Goal: Find specific page/section: Find specific page/section

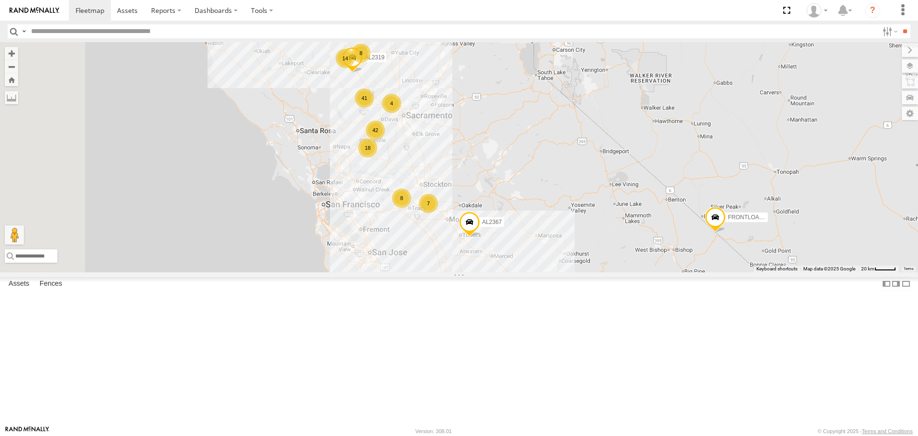
drag, startPoint x: 536, startPoint y: 159, endPoint x: 590, endPoint y: 191, distance: 62.6
click at [590, 191] on div "AL2367 FRONTLOADER JD344H 4 14 42 18 8 41 13 2 12 8 7 3 AL2319 AL2312 4" at bounding box center [459, 157] width 918 height 230
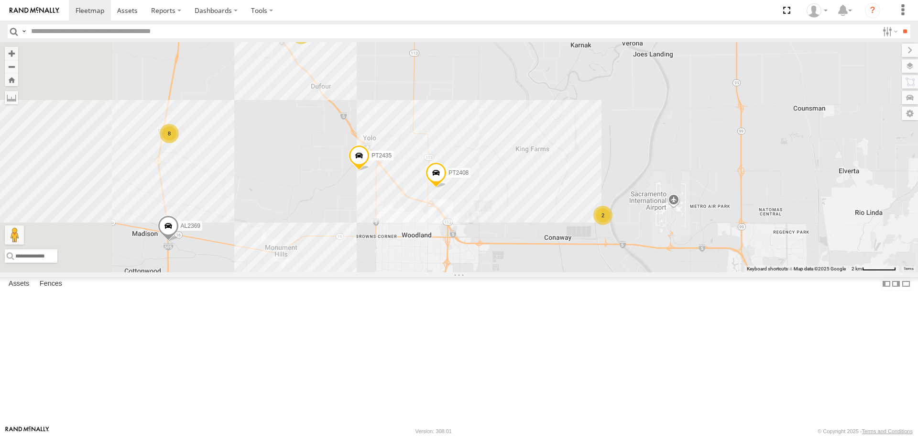
drag, startPoint x: 441, startPoint y: 110, endPoint x: 498, endPoint y: 194, distance: 101.0
click at [498, 194] on div "AL2367 FRONTLOADER JD344H AL2319 AL2312 AL2243 AL2369 PT2435 PT2431 PT2408 8 31…" at bounding box center [459, 157] width 918 height 230
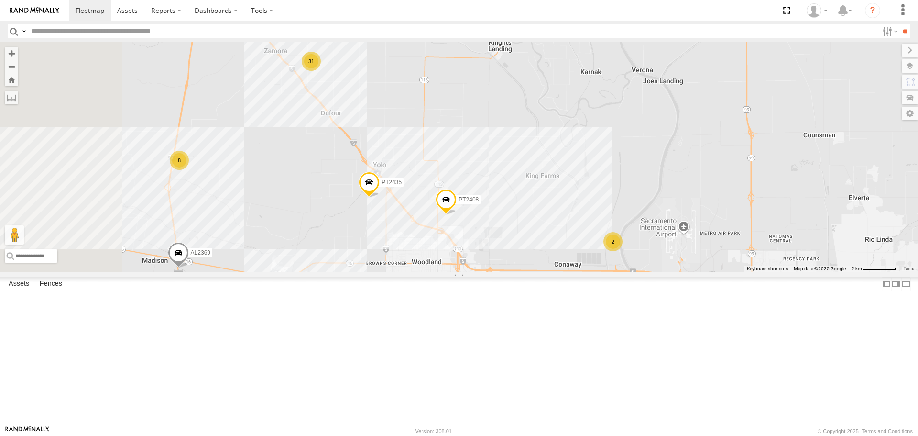
drag, startPoint x: 452, startPoint y: 152, endPoint x: 472, endPoint y: 199, distance: 50.8
click at [472, 199] on div "AL2367 FRONTLOADER JD344H AL2319 AL2312 AL2243 AL2369 PT2435 PT2431 PT2408 8 31…" at bounding box center [459, 157] width 918 height 230
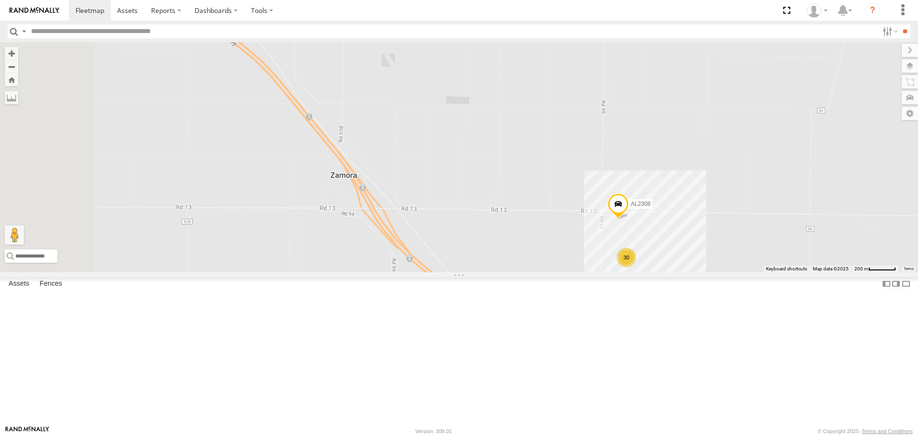
drag, startPoint x: 477, startPoint y: 137, endPoint x: 769, endPoint y: 248, distance: 311.7
click at [769, 248] on div "AL2367 FRONTLOADER JD344H AL2319 AL2312 AL2243 AL2369 PT2435 PT2431 PT2408 30 A…" at bounding box center [459, 157] width 918 height 230
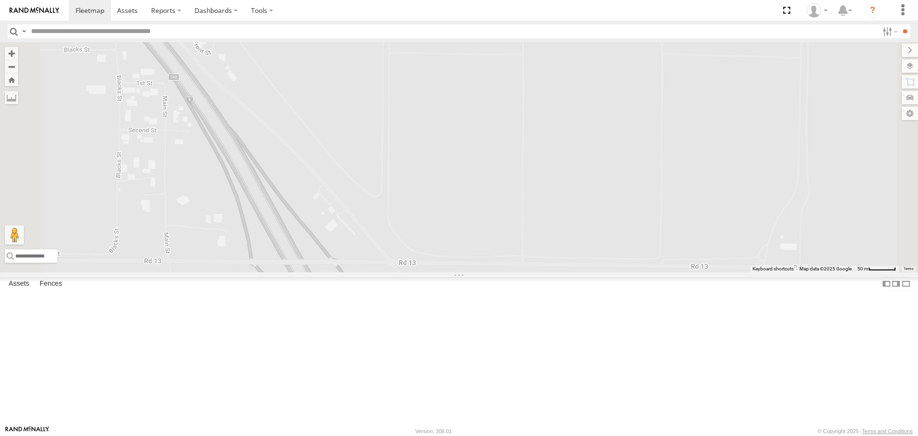
drag, startPoint x: 531, startPoint y: 272, endPoint x: 481, endPoint y: 149, distance: 133.2
click at [481, 151] on div "AL2367 FRONTLOADER JD344H AL2319 AL2312 AL2243 AL2369 PT2435 PT2431 PT2408 AL23…" at bounding box center [459, 157] width 918 height 230
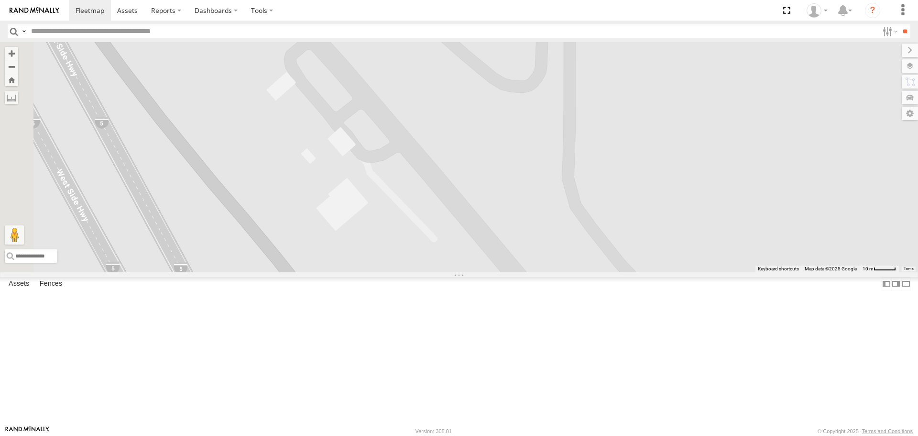
drag, startPoint x: 508, startPoint y: 208, endPoint x: 756, endPoint y: 252, distance: 251.1
click at [756, 252] on div "AL2367 FRONTLOADER JD344H AL2319 AL2312 AL2243 AL2369 PT2435 PT2431 PT2408 AL23…" at bounding box center [459, 157] width 918 height 230
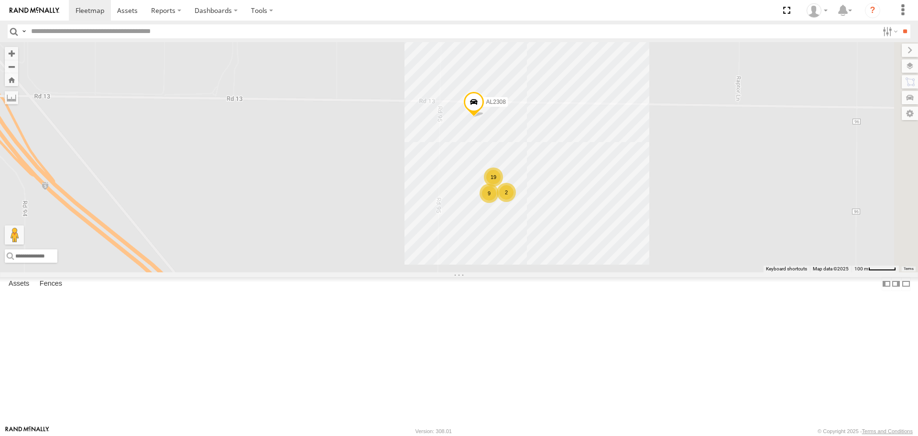
drag, startPoint x: 714, startPoint y: 268, endPoint x: 464, endPoint y: 226, distance: 252.6
click at [464, 226] on div "AL2367 FRONTLOADER JD344H AL2319 AL2312 AL2243 AL2369 PT2435 PT2431 PT2408 AL23…" at bounding box center [459, 157] width 918 height 230
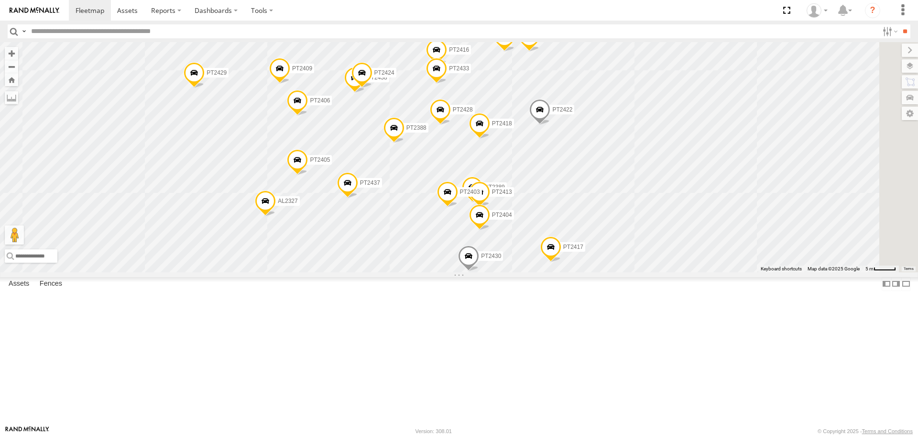
drag, startPoint x: 825, startPoint y: 356, endPoint x: 697, endPoint y: 247, distance: 167.9
click at [697, 247] on div "AL2367 FRONTLOADER JD344H AL2319 AL2312 AL2243 AL2369 PT2435 PT2431 PT2408 AL23…" at bounding box center [459, 157] width 918 height 230
